Goal: Information Seeking & Learning: Learn about a topic

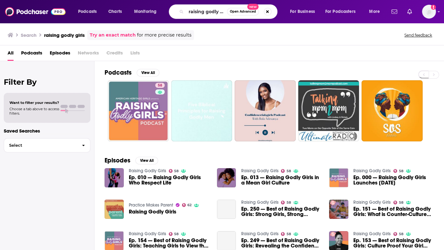
click at [200, 15] on input "raising godly girls" at bounding box center [206, 12] width 41 height 10
type input "artists for joy"
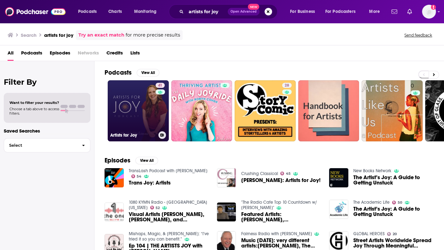
click at [122, 100] on link "41 Artists for Joy" at bounding box center [138, 110] width 61 height 61
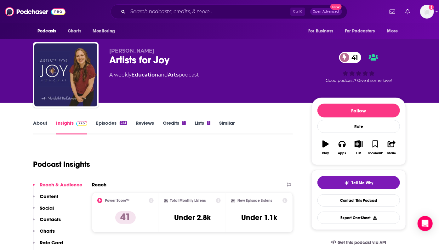
click at [37, 124] on link "About" at bounding box center [40, 127] width 14 height 14
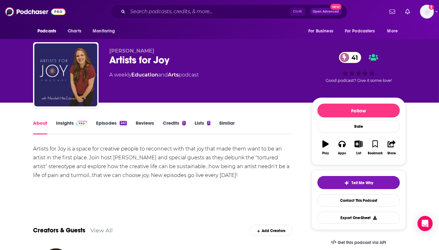
click at [75, 121] on span at bounding box center [81, 123] width 14 height 6
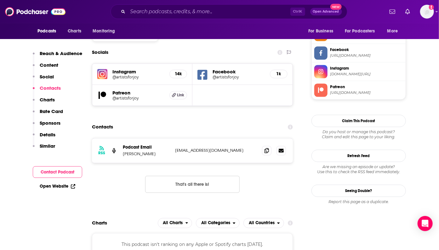
scroll to position [538, 0]
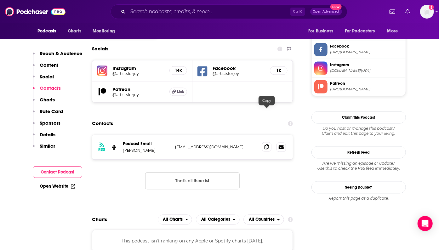
click at [265, 144] on icon at bounding box center [266, 146] width 4 height 5
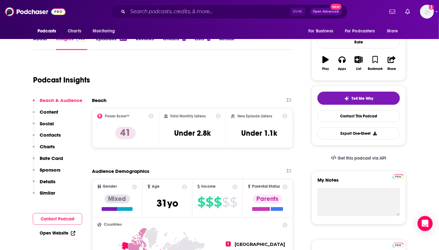
scroll to position [0, 0]
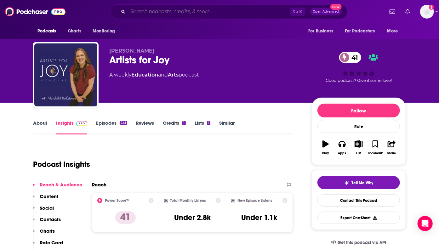
click at [192, 11] on input "Search podcasts, credits, & more..." at bounding box center [209, 12] width 162 height 10
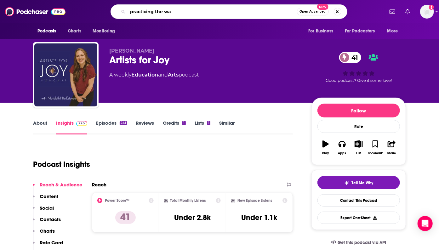
type input "practicing the way"
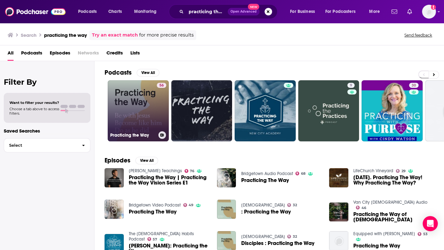
click at [127, 116] on link "56 Practicing the Way" at bounding box center [138, 110] width 61 height 61
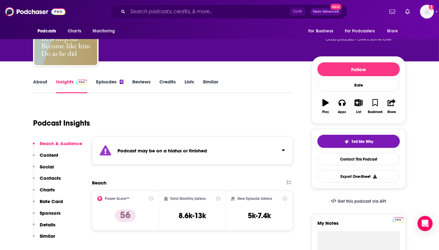
scroll to position [40, 0]
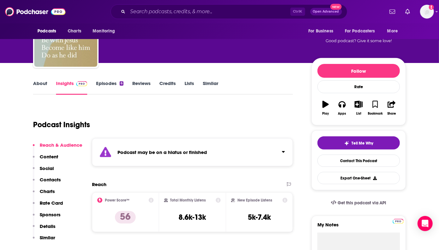
click at [107, 89] on link "Episodes 6" at bounding box center [109, 87] width 27 height 14
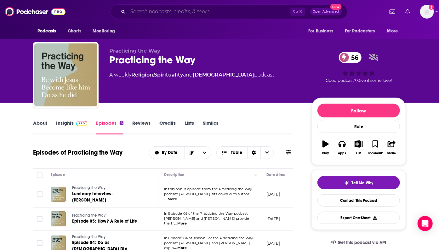
click at [188, 15] on input "Search podcasts, credits, & more..." at bounding box center [209, 12] width 162 height 10
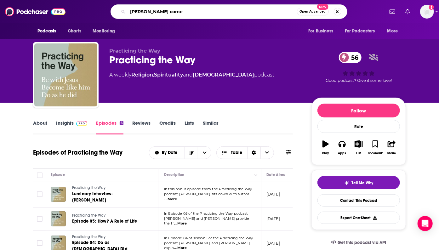
scroll to position [0, 9]
type input "[PERSON_NAME]"
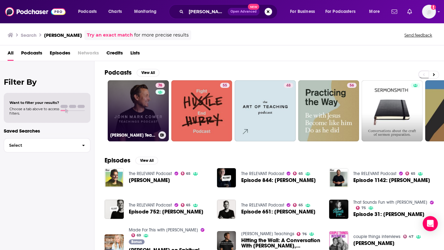
click at [129, 105] on link "76 [PERSON_NAME] Teachings" at bounding box center [138, 110] width 61 height 61
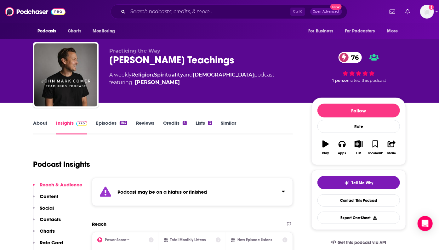
click at [113, 125] on link "Episodes 184" at bounding box center [111, 127] width 31 height 14
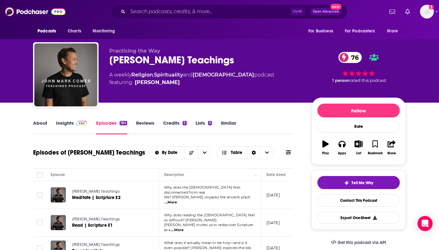
click at [44, 122] on link "About" at bounding box center [40, 127] width 14 height 14
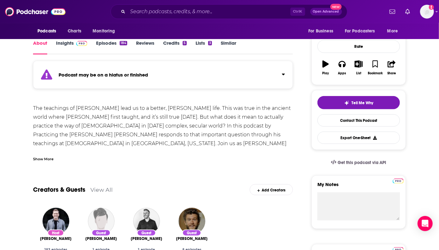
scroll to position [49, 0]
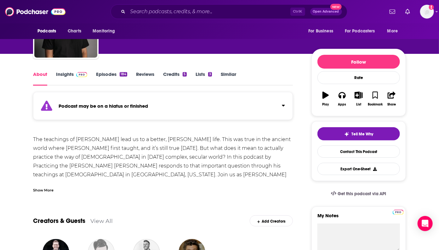
click at [72, 73] on link "Insights" at bounding box center [71, 78] width 31 height 14
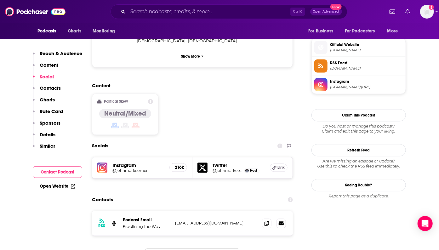
scroll to position [496, 0]
click at [268, 221] on icon at bounding box center [266, 223] width 4 height 5
